Goal: Find specific page/section: Find specific page/section

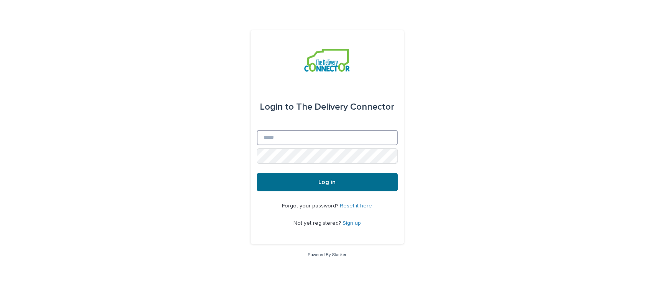
type input "**********"
click at [288, 177] on button "Log in" at bounding box center [327, 182] width 141 height 18
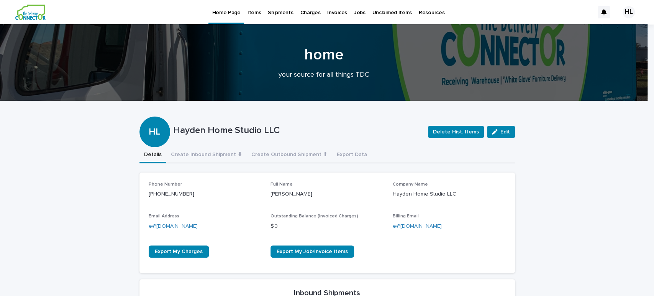
click at [356, 10] on p "Jobs" at bounding box center [359, 8] width 11 height 16
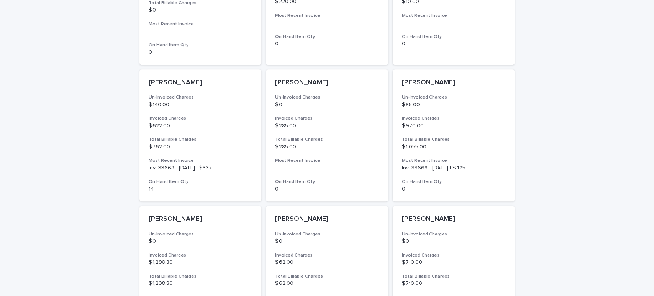
scroll to position [558, 0]
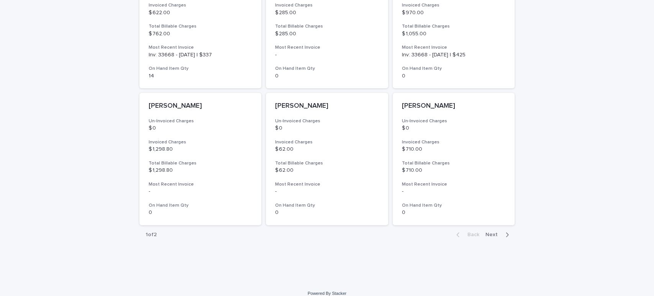
click at [494, 232] on span "Next" at bounding box center [494, 234] width 17 height 5
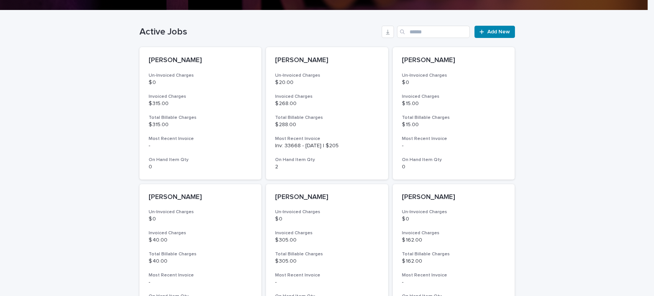
scroll to position [186, 0]
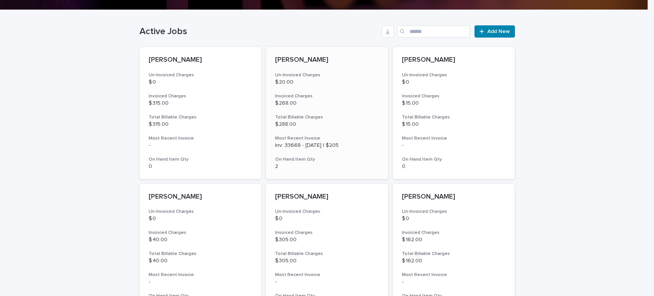
click at [330, 159] on h3 "On Hand Item Qty" at bounding box center [327, 159] width 104 height 6
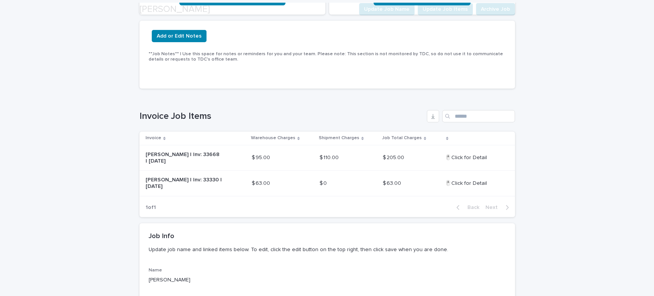
scroll to position [165, 0]
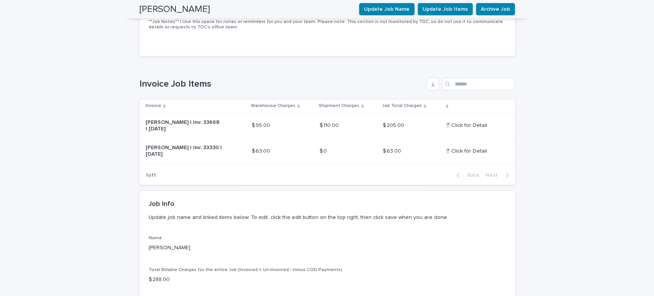
click at [445, 235] on p "Name" at bounding box center [327, 237] width 357 height 5
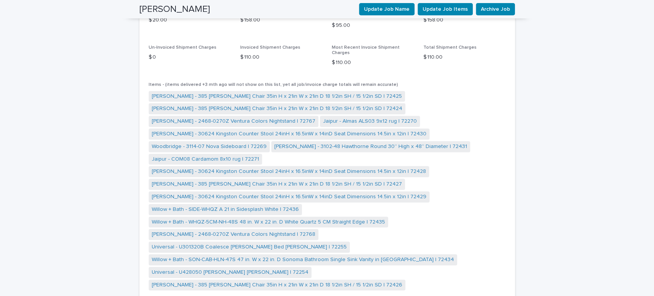
scroll to position [469, 0]
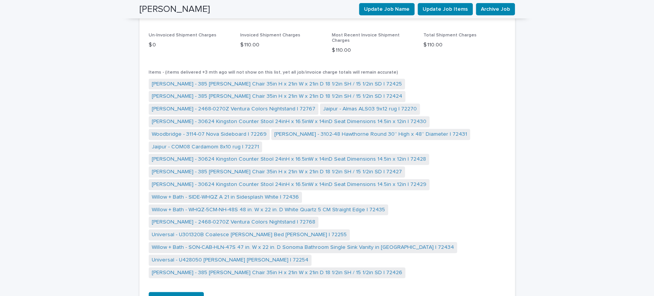
click at [298, 267] on span "[PERSON_NAME] - 385 [PERSON_NAME] Chair 35in H x 21in W x 21in D 18 1/2in SH / …" at bounding box center [277, 272] width 257 height 11
click at [300, 269] on link "[PERSON_NAME] - 385 [PERSON_NAME] Chair 35in H x 21in W x 21in D 18 1/2in SH / …" at bounding box center [277, 273] width 251 height 8
